Goal: Check status: Check status

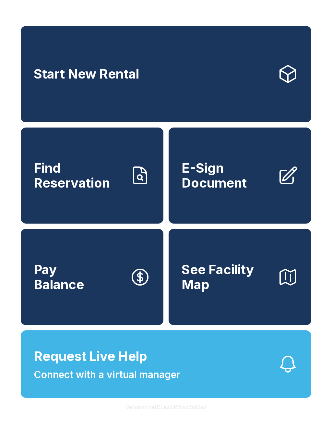
click at [83, 190] on span "Find Reservation" at bounding box center [79, 176] width 91 height 30
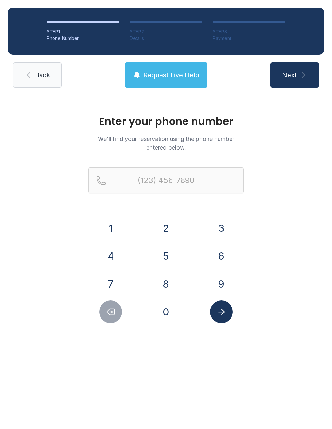
click at [120, 287] on button "7" at bounding box center [110, 284] width 23 height 23
click at [165, 232] on button "2" at bounding box center [166, 228] width 23 height 23
click at [163, 311] on button "0" at bounding box center [166, 311] width 23 height 23
click at [219, 228] on button "3" at bounding box center [221, 228] width 23 height 23
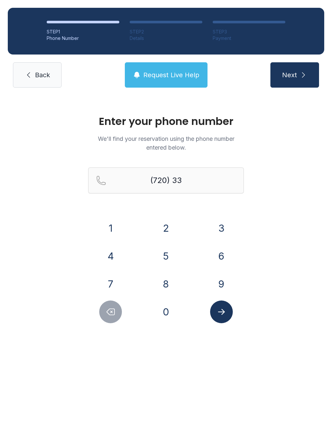
click at [164, 283] on button "8" at bounding box center [166, 284] width 23 height 23
click at [121, 226] on button "1" at bounding box center [110, 228] width 23 height 23
click at [170, 230] on button "2" at bounding box center [166, 228] width 23 height 23
click at [157, 321] on div "0" at bounding box center [166, 311] width 45 height 23
click at [164, 312] on button "0" at bounding box center [166, 311] width 23 height 23
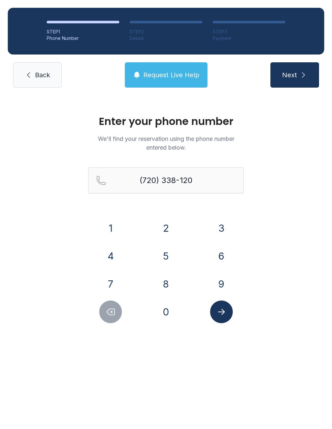
click at [212, 286] on button "9" at bounding box center [221, 284] width 23 height 23
type input "[PHONE_NUMBER]"
click at [225, 311] on icon "Submit lookup form" at bounding box center [222, 312] width 10 height 10
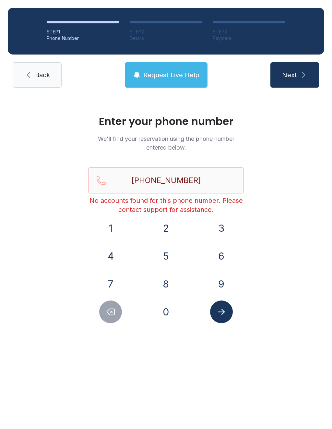
click at [45, 66] on link "Back" at bounding box center [37, 74] width 49 height 25
